Goal: Task Accomplishment & Management: Use online tool/utility

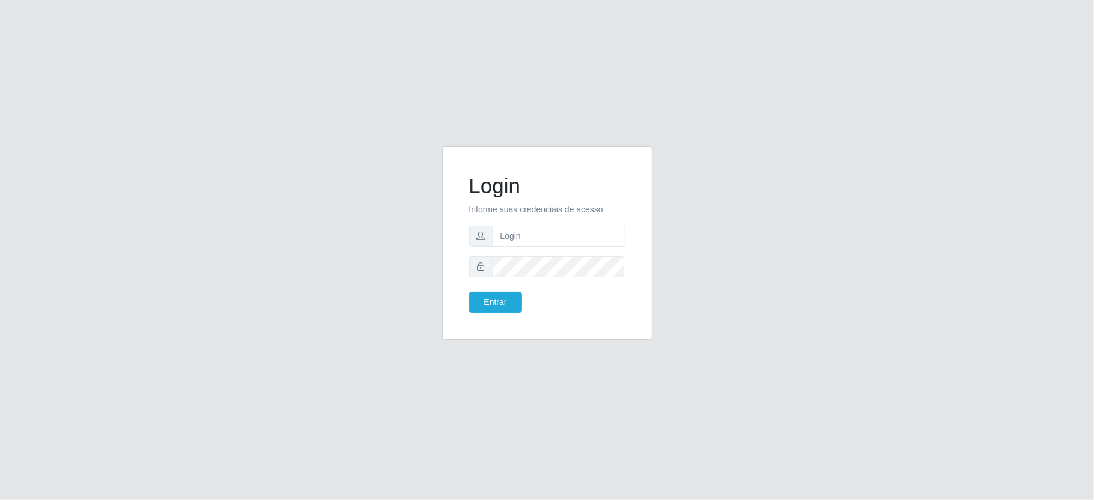
click at [32, 259] on div "Login Informe suas credenciais de acesso Entrar" at bounding box center [547, 250] width 1094 height 500
click at [512, 238] on input "text" at bounding box center [559, 236] width 133 height 21
type input "ediane@ideal"
click at [469, 292] on button "Entrar" at bounding box center [495, 302] width 53 height 21
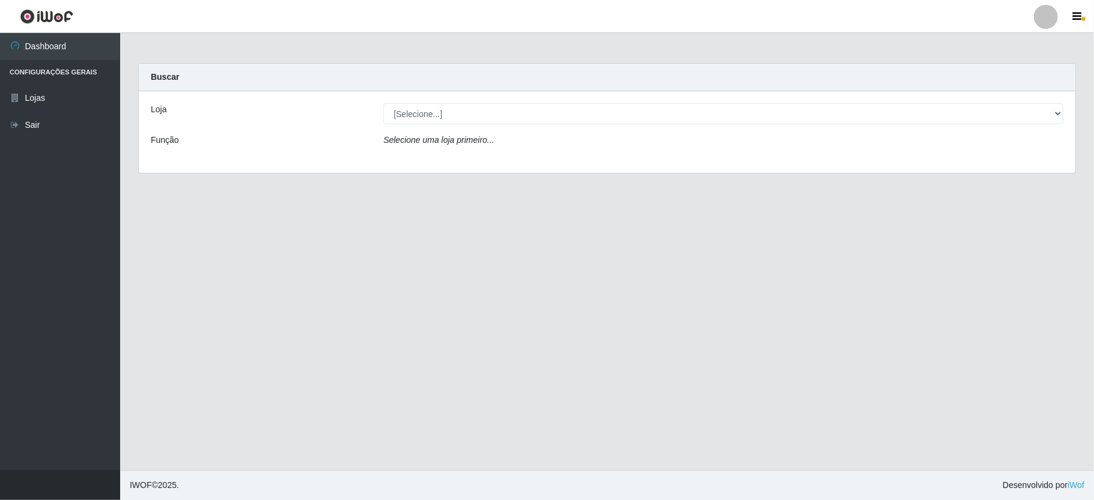
click at [424, 99] on div "Loja [Selecione...] Ideal - Conceição Função Selecione uma loja primeiro..." at bounding box center [607, 132] width 936 height 82
click at [412, 118] on select "[Selecione...] Ideal - Conceição" at bounding box center [723, 113] width 680 height 21
click at [424, 154] on div "Loja [Selecione...] Ideal - Conceição Função Selecione uma loja primeiro..." at bounding box center [607, 132] width 936 height 82
click at [428, 118] on select "[Selecione...] Ideal - Conceição" at bounding box center [723, 113] width 680 height 21
select select "231"
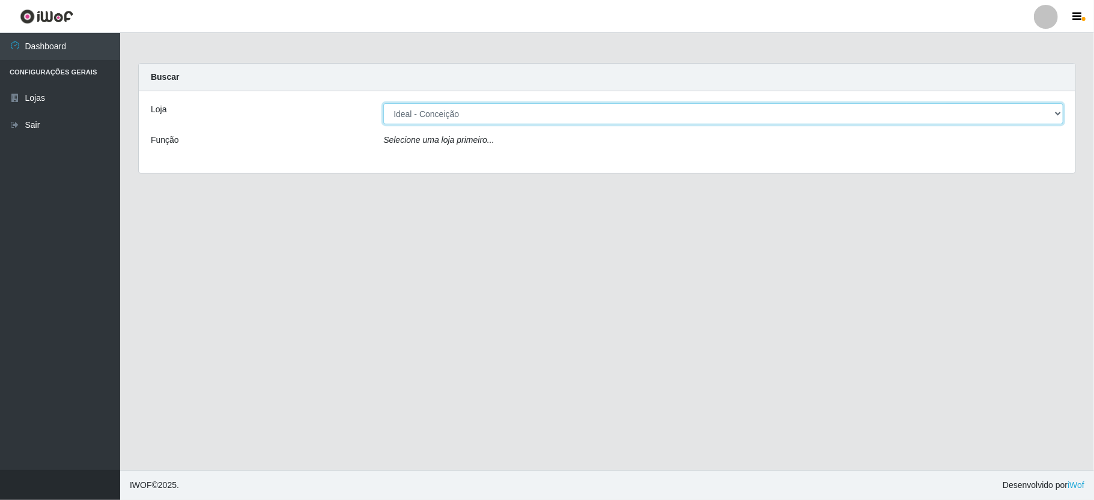
click at [383, 103] on select "[Selecione...] Ideal - Conceição" at bounding box center [723, 113] width 680 height 21
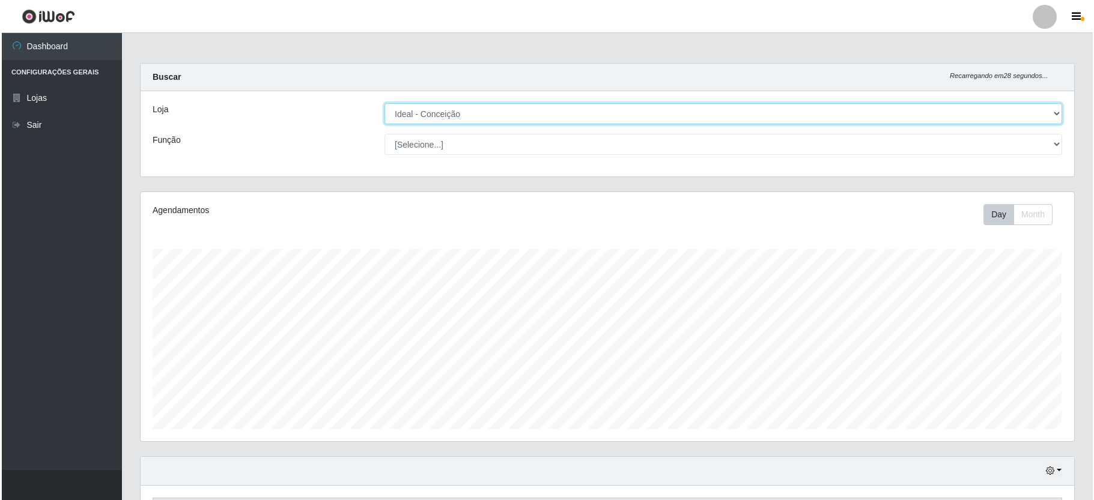
scroll to position [300, 0]
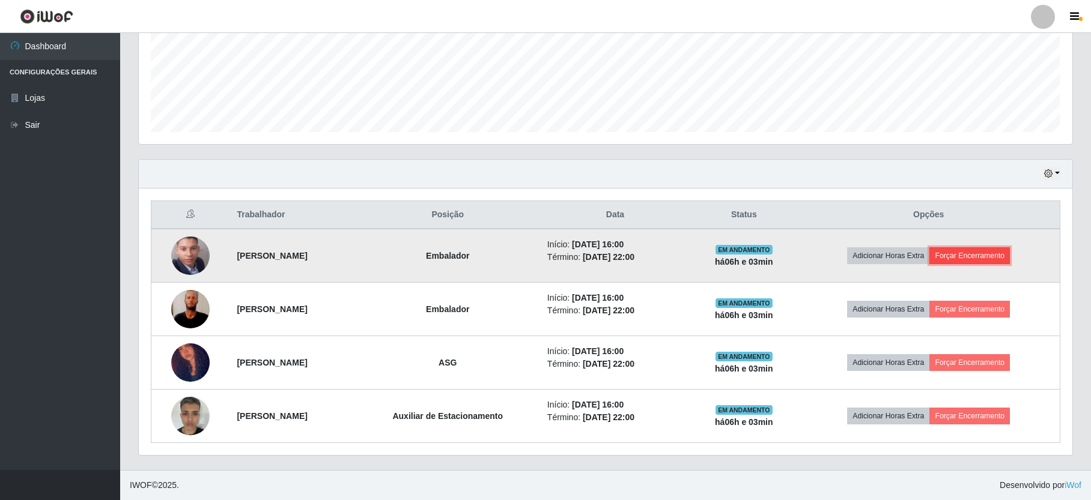
click at [972, 247] on button "Forçar Encerramento" at bounding box center [969, 255] width 80 height 17
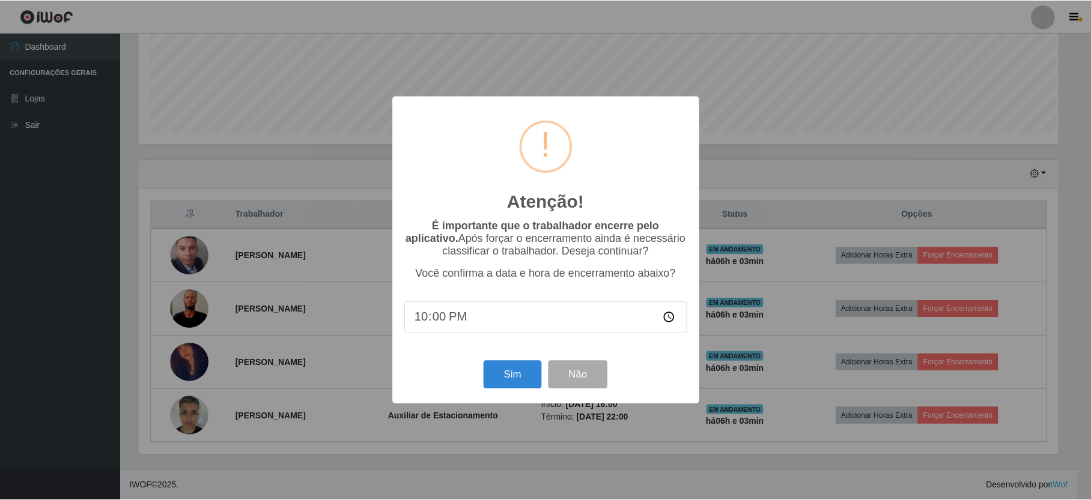
scroll to position [250, 923]
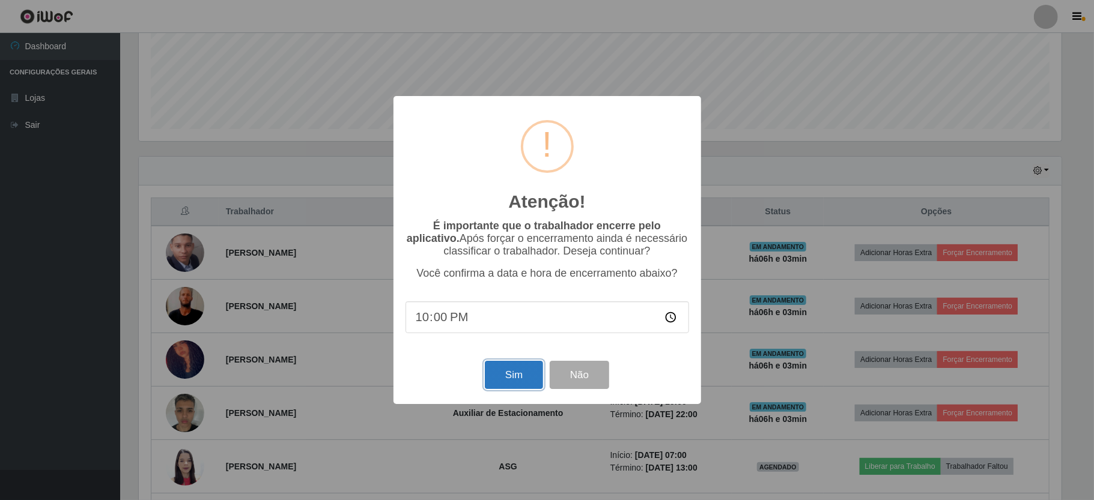
drag, startPoint x: 527, startPoint y: 377, endPoint x: 603, endPoint y: 294, distance: 112.7
click at [524, 377] on button "Sim" at bounding box center [514, 375] width 58 height 28
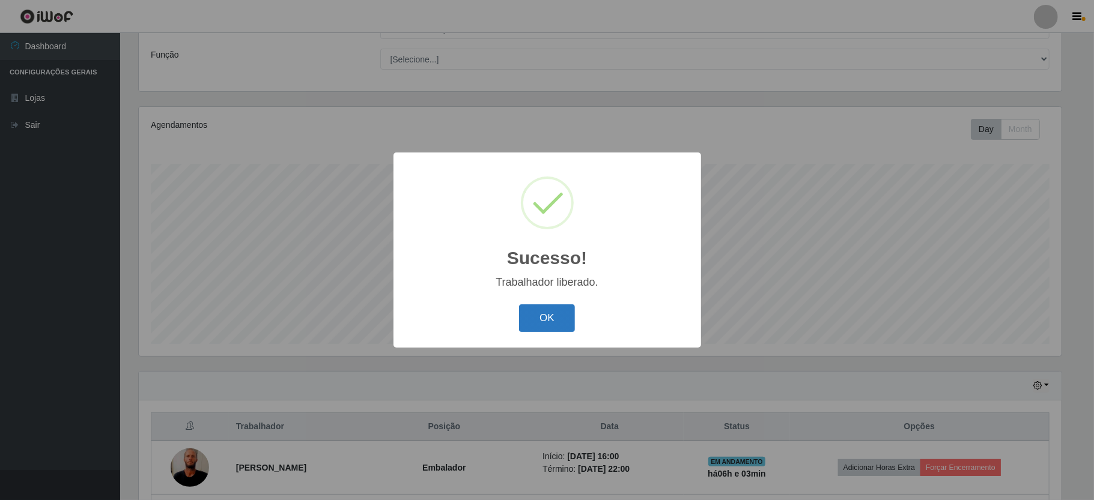
click at [550, 310] on button "OK" at bounding box center [547, 319] width 56 height 28
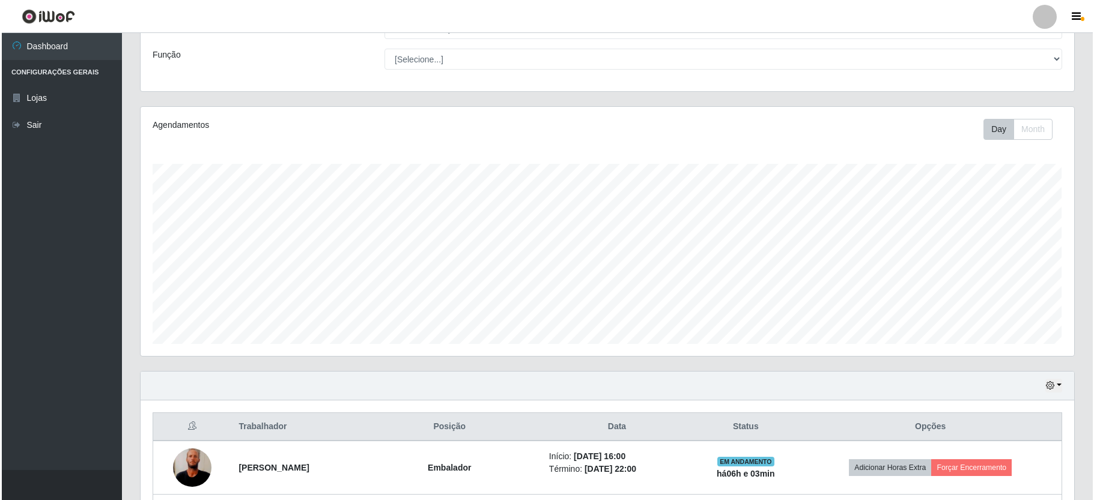
scroll to position [246, 0]
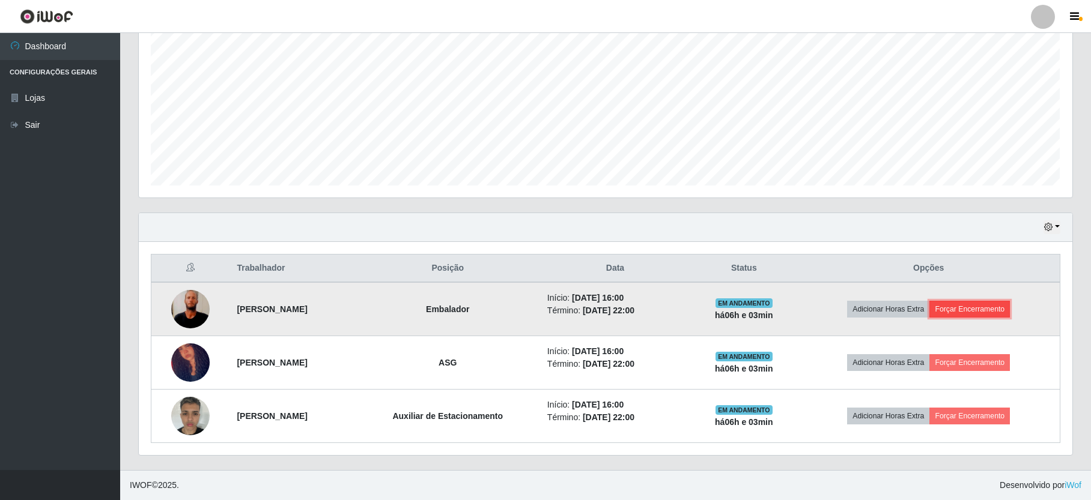
click at [1002, 304] on button "Forçar Encerramento" at bounding box center [969, 309] width 80 height 17
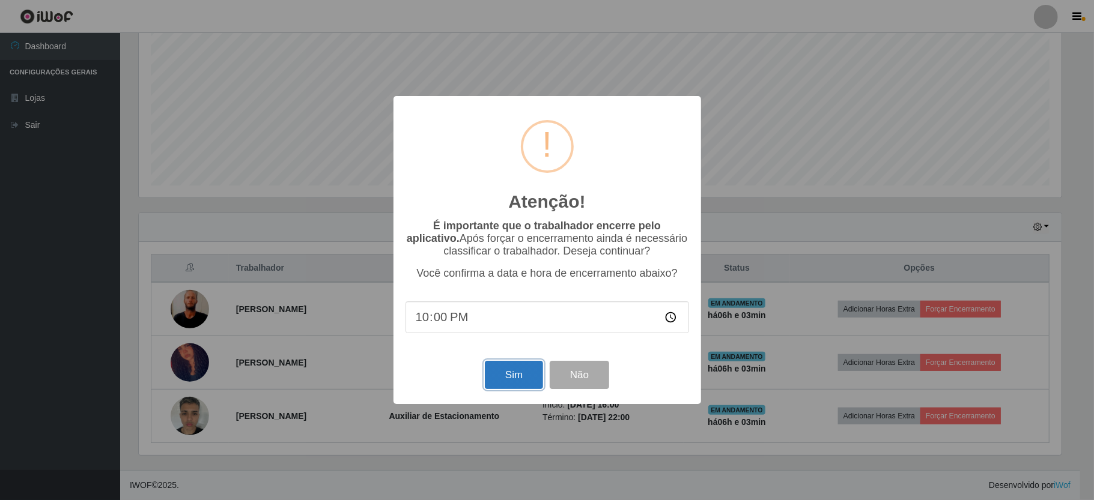
click at [524, 384] on button "Sim" at bounding box center [514, 375] width 58 height 28
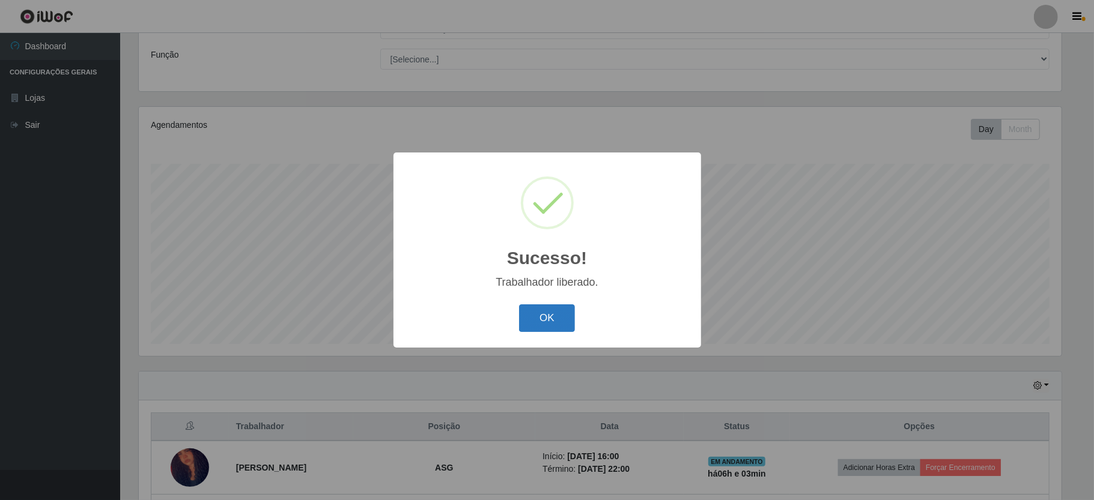
click at [550, 324] on button "OK" at bounding box center [547, 319] width 56 height 28
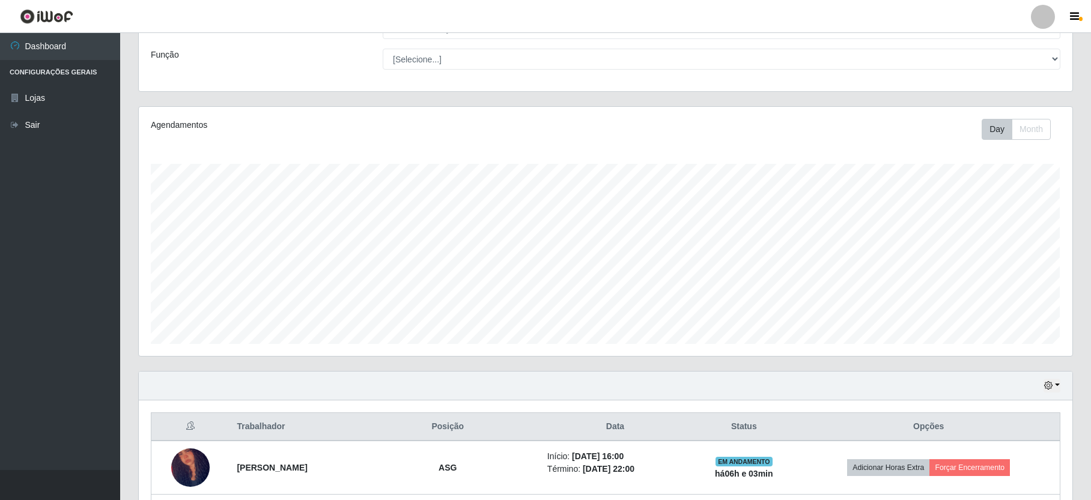
scroll to position [193, 0]
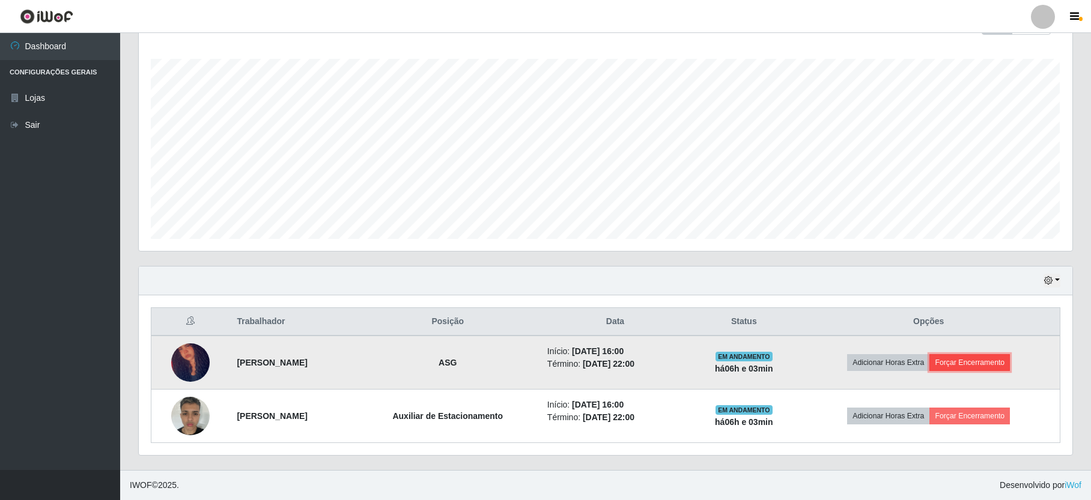
click at [980, 362] on button "Forçar Encerramento" at bounding box center [969, 362] width 80 height 17
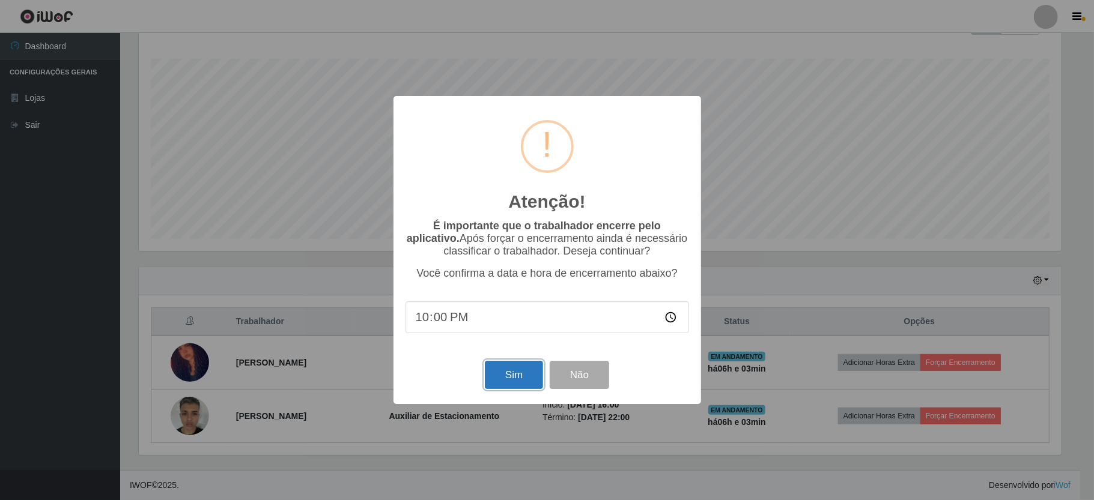
click at [517, 369] on button "Sim" at bounding box center [514, 375] width 58 height 28
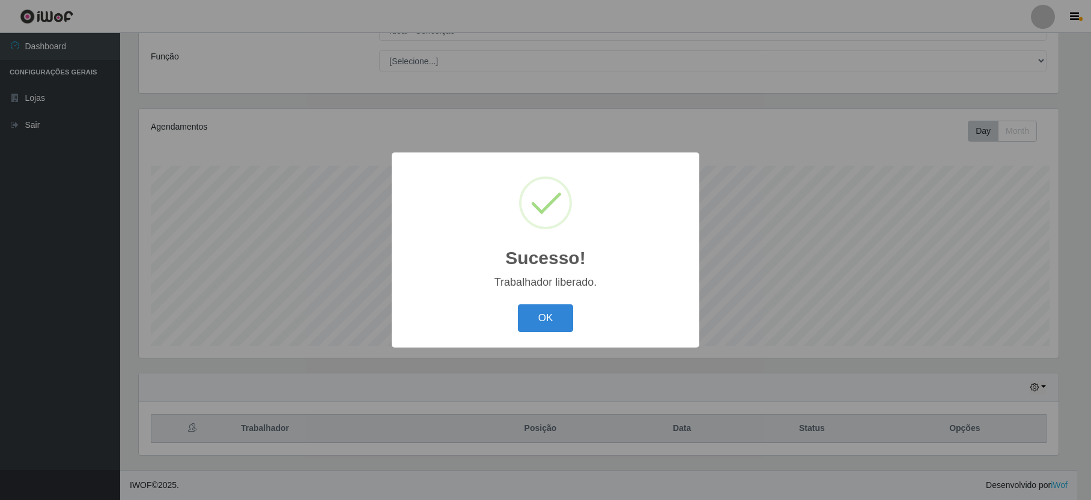
scroll to position [0, 0]
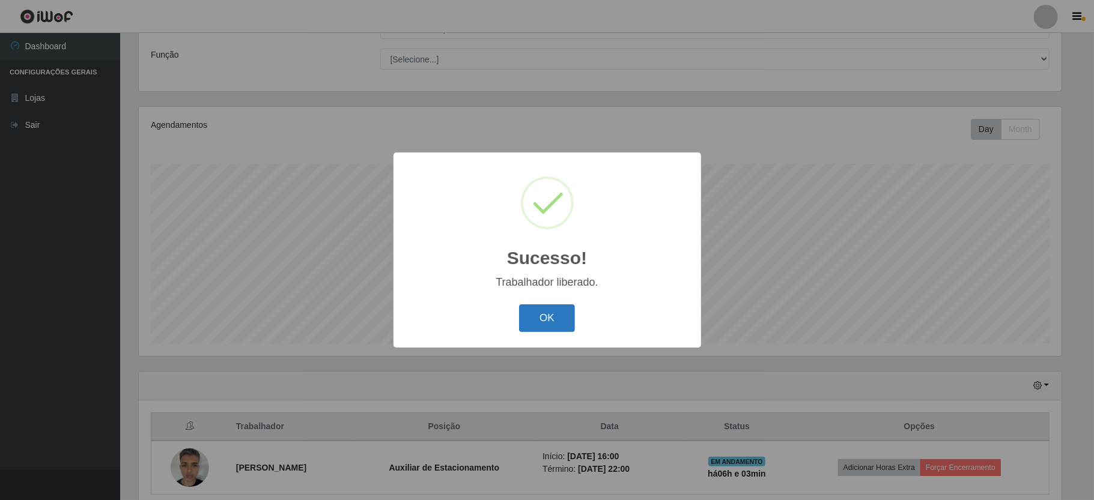
click at [534, 313] on button "OK" at bounding box center [547, 319] width 56 height 28
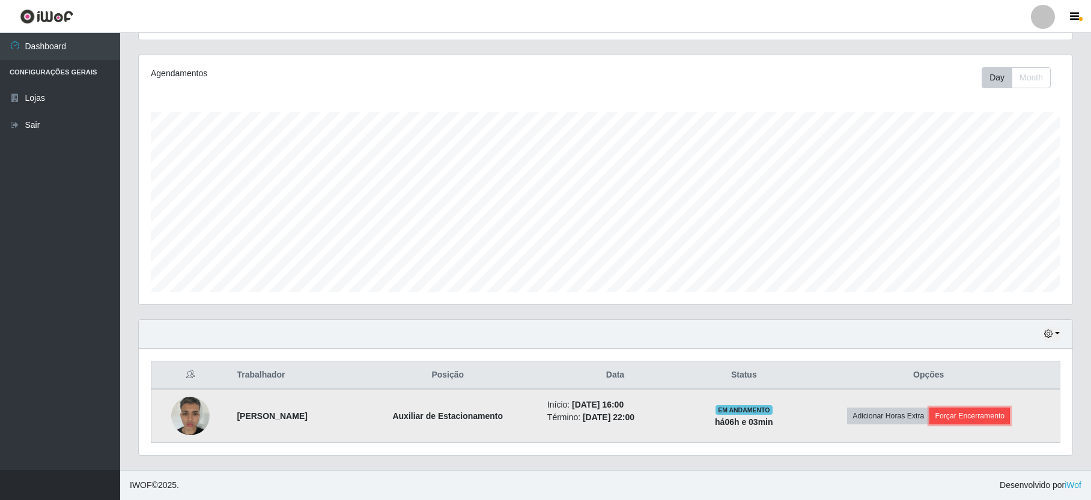
click at [964, 417] on button "Forçar Encerramento" at bounding box center [969, 416] width 80 height 17
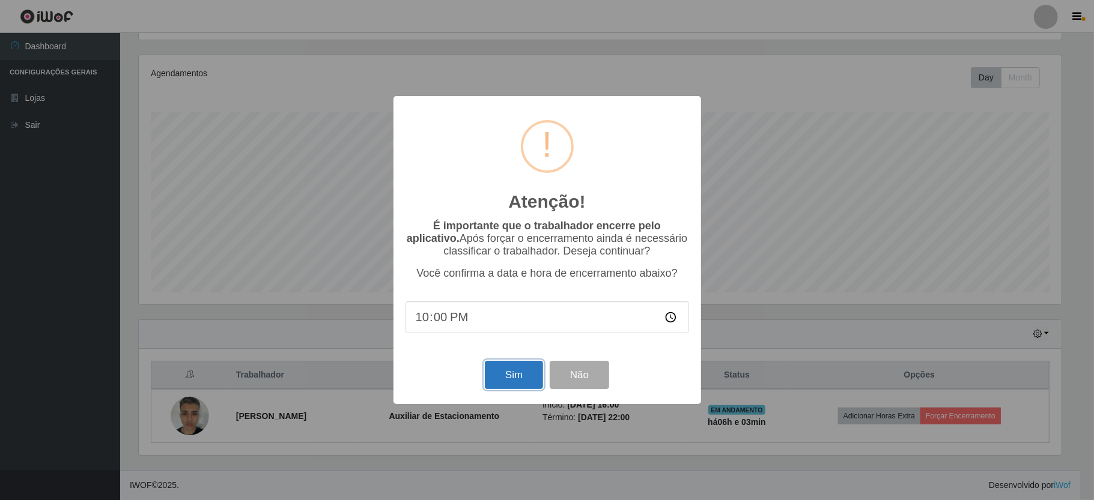
click at [499, 381] on button "Sim" at bounding box center [514, 375] width 58 height 28
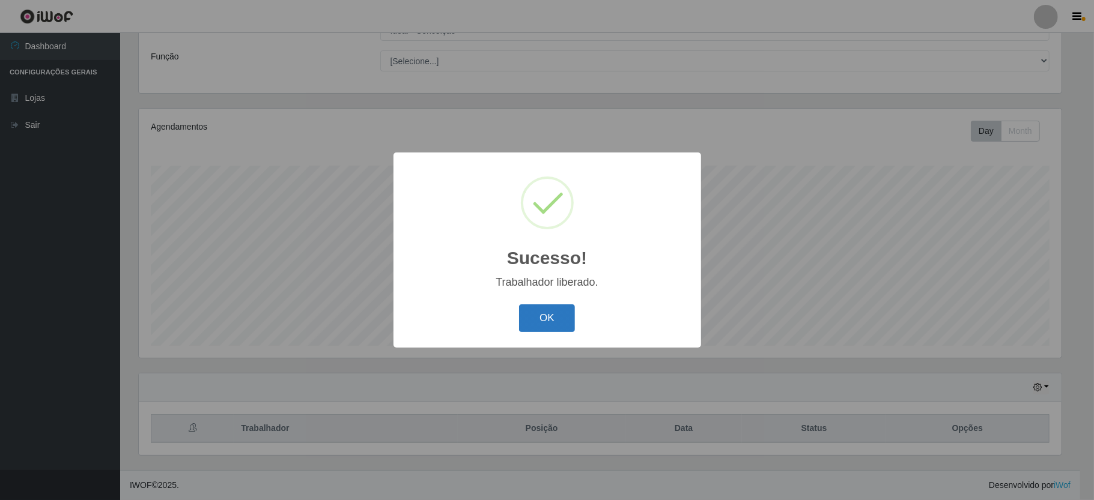
click at [533, 327] on button "OK" at bounding box center [547, 319] width 56 height 28
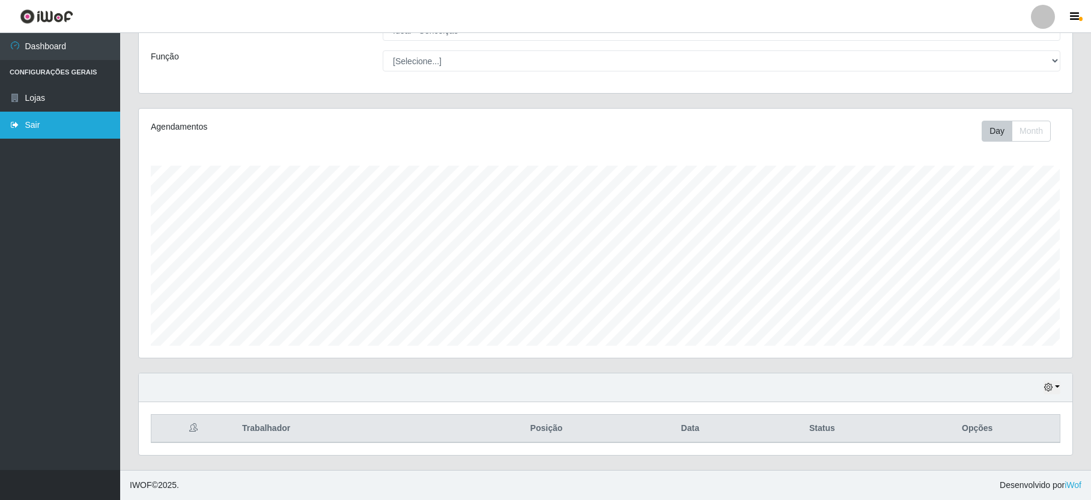
click at [43, 130] on link "Sair" at bounding box center [60, 125] width 120 height 27
